Goal: Transaction & Acquisition: Book appointment/travel/reservation

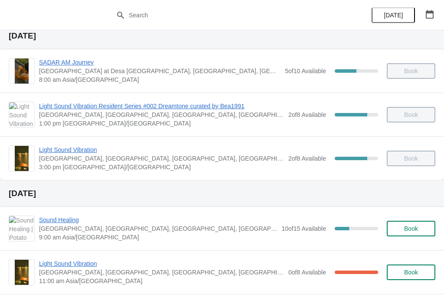
scroll to position [74, 0]
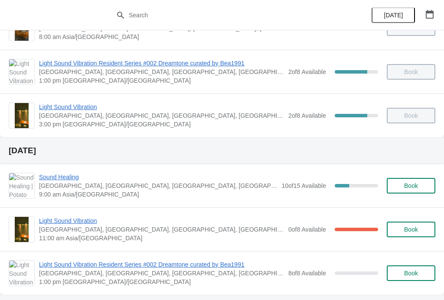
click at [407, 190] on button "Book" at bounding box center [411, 186] width 49 height 16
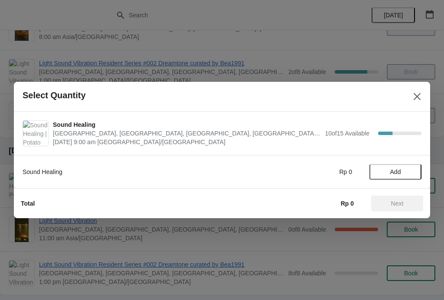
click at [400, 169] on span "Add" at bounding box center [395, 172] width 11 height 7
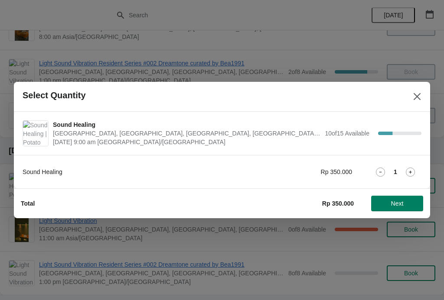
click at [395, 204] on span "Next" at bounding box center [397, 203] width 13 height 7
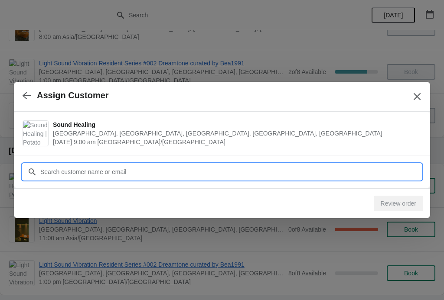
click at [309, 169] on input "Customer" at bounding box center [230, 172] width 381 height 16
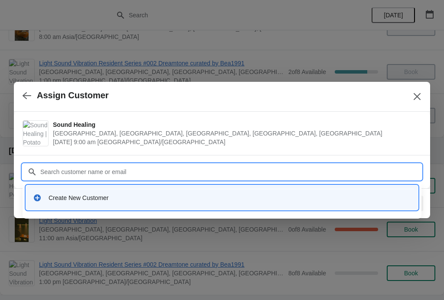
click at [50, 194] on div "Create New Customer" at bounding box center [230, 198] width 362 height 9
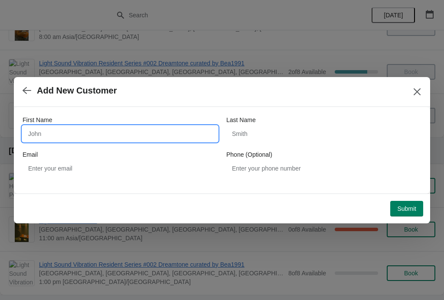
click at [40, 138] on input "First Name" at bounding box center [120, 134] width 195 height 16
type input "Turan"
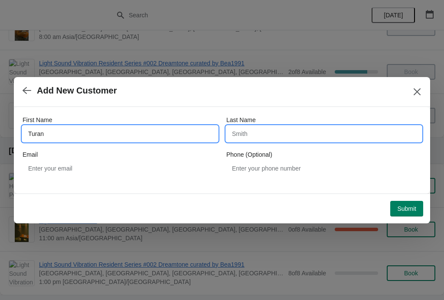
click at [274, 135] on input "Last Name" at bounding box center [323, 134] width 195 height 16
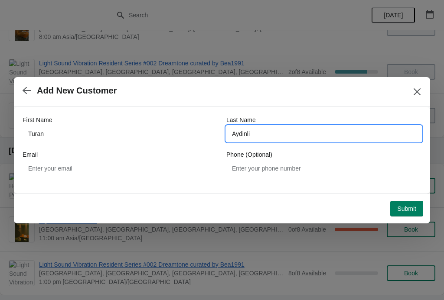
type input "Aydinli"
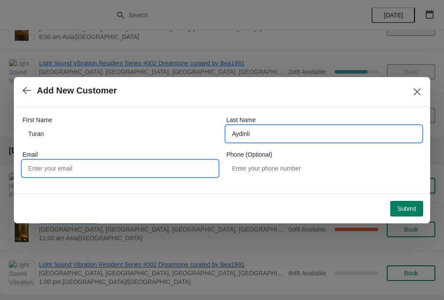
click at [179, 166] on input "Email" at bounding box center [120, 169] width 195 height 16
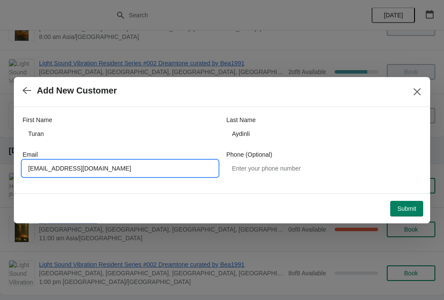
type input "[EMAIL_ADDRESS][DOMAIN_NAME]"
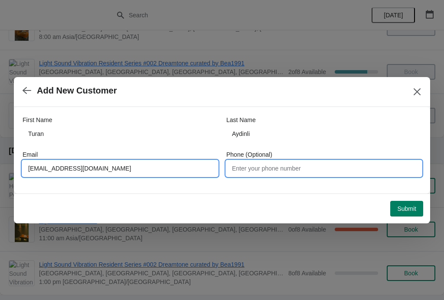
click at [289, 174] on input "Phone (Optional)" at bounding box center [323, 169] width 195 height 16
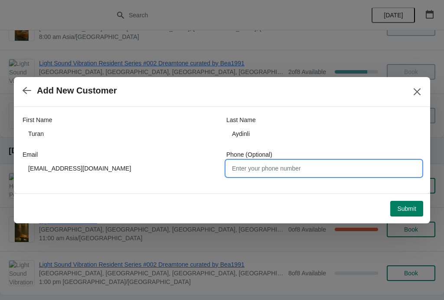
click at [258, 172] on input "Phone (Optional)" at bounding box center [323, 169] width 195 height 16
type input "[PHONE_NUMBER]"
click at [400, 208] on span "Submit" at bounding box center [406, 208] width 19 height 7
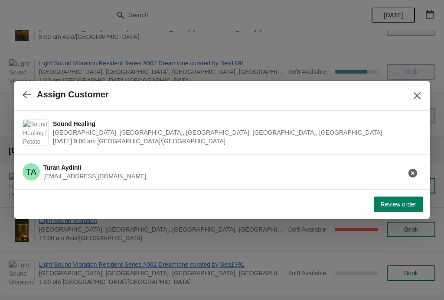
click at [399, 201] on span "Review order" at bounding box center [399, 204] width 36 height 7
